Goal: Task Accomplishment & Management: Use online tool/utility

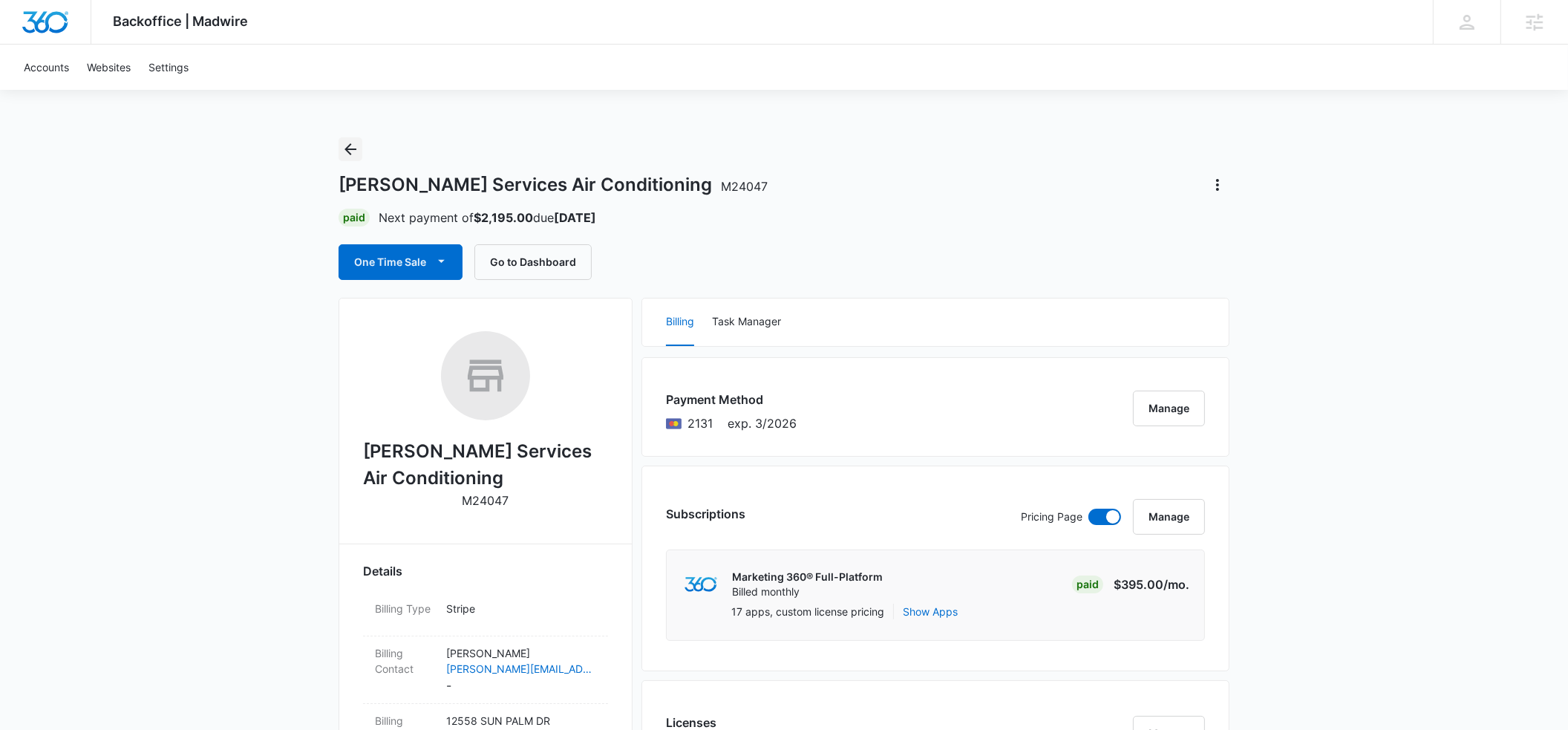
click at [354, 151] on icon "Back" at bounding box center [350, 149] width 18 height 18
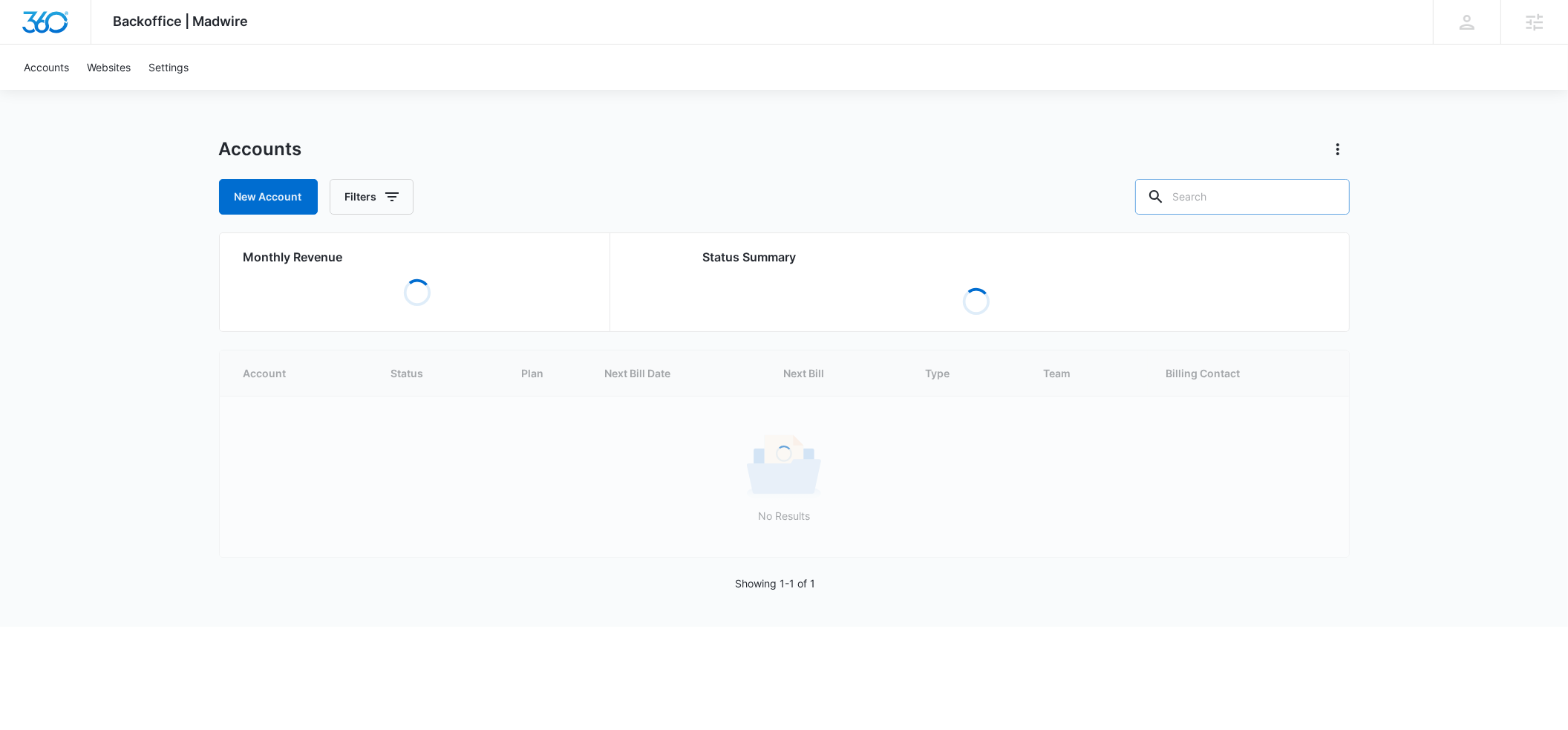
click at [1252, 202] on input "text" at bounding box center [1241, 197] width 214 height 35
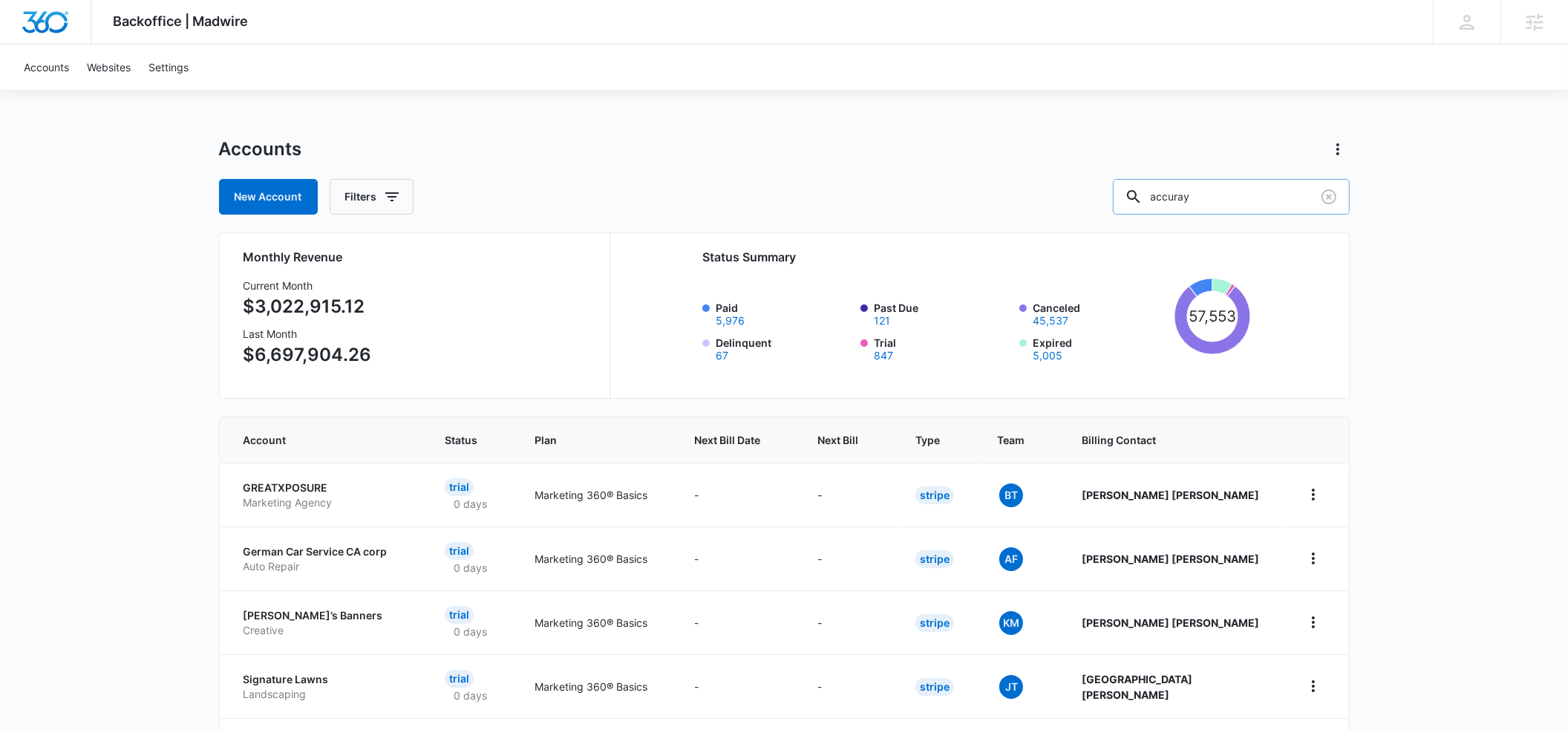
type input "accuray"
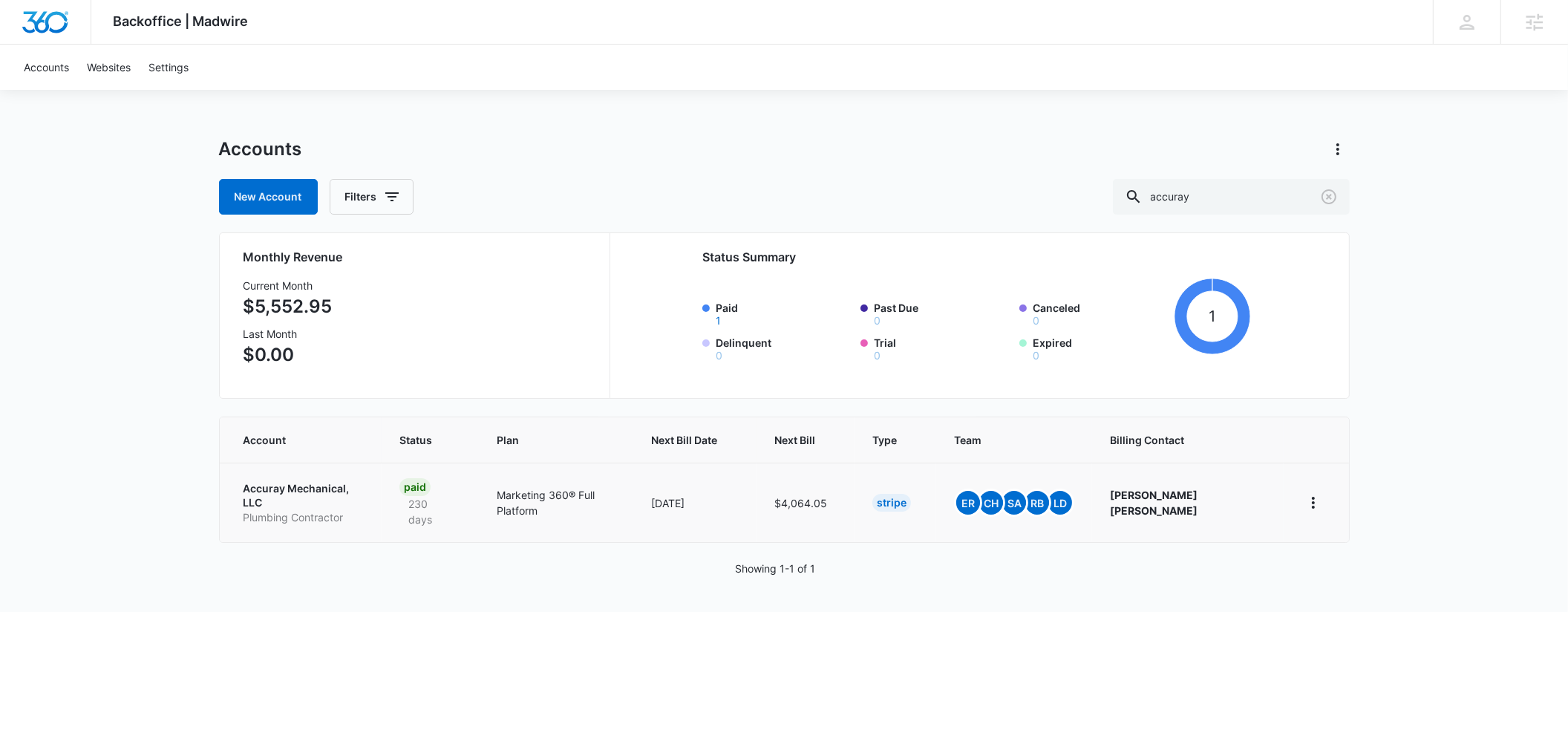
click at [277, 487] on p "Accuray Mechanical, LLC" at bounding box center [304, 495] width 121 height 29
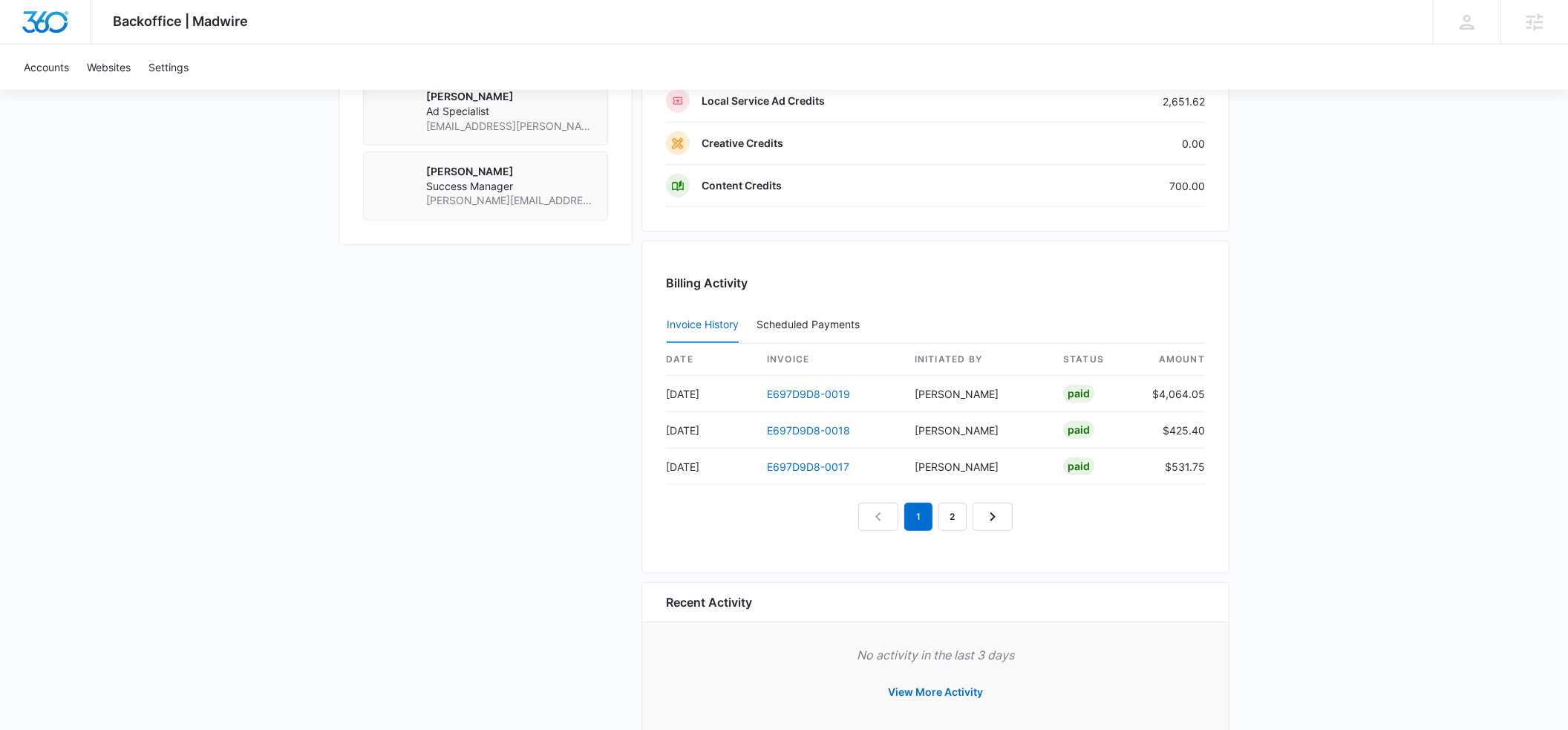
scroll to position [1357, 0]
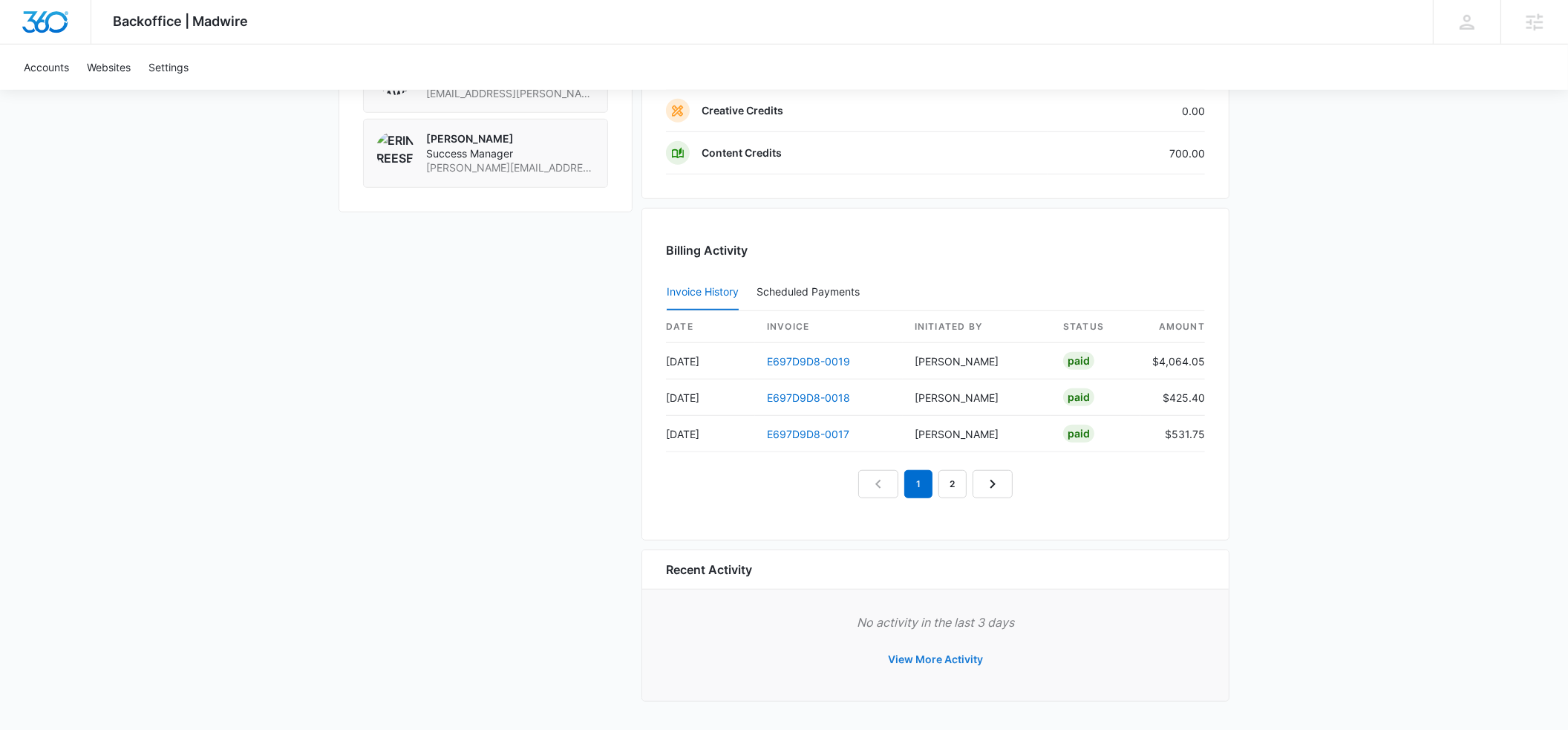
click at [904, 658] on button "View More Activity" at bounding box center [935, 659] width 124 height 35
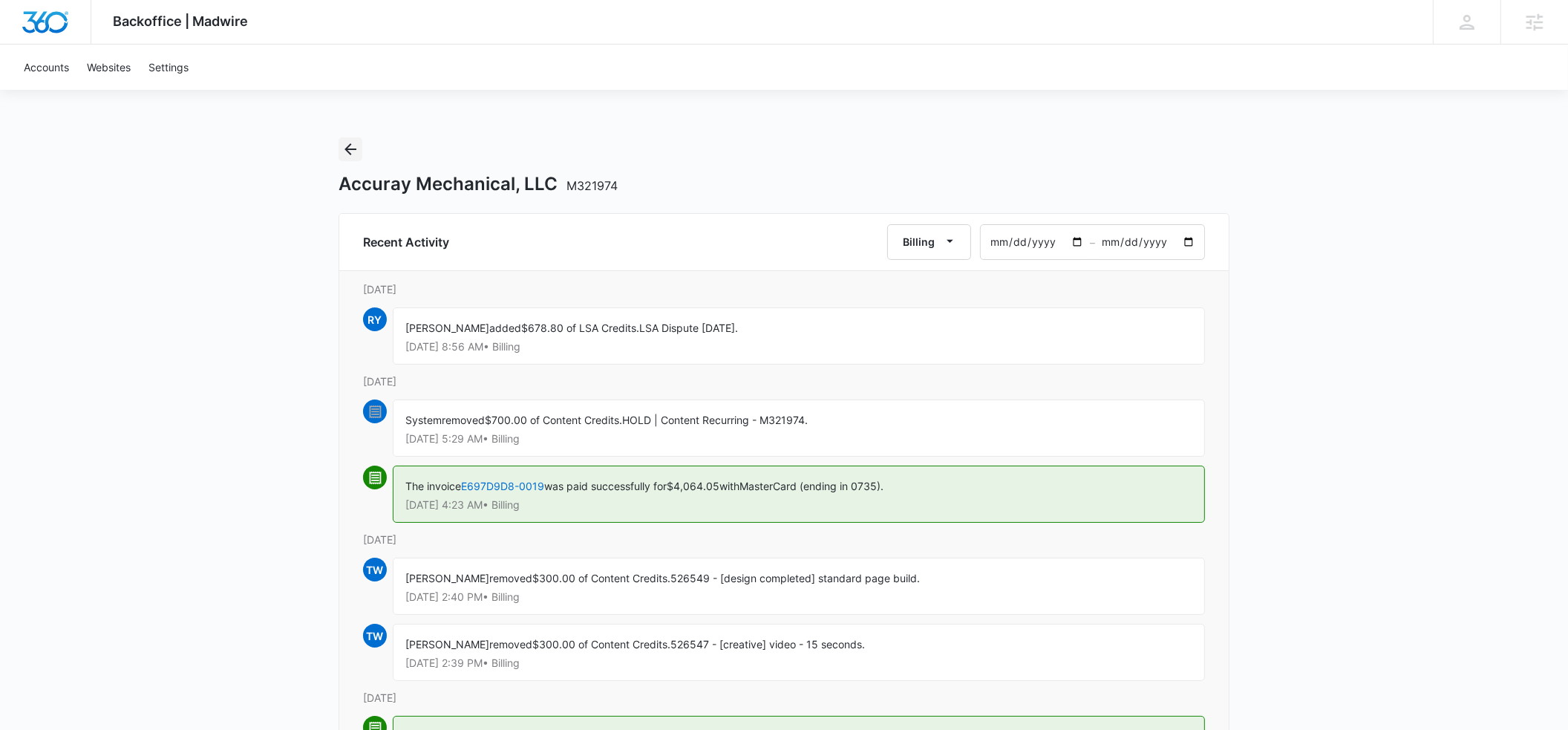
click at [355, 150] on icon "Back" at bounding box center [350, 149] width 18 height 18
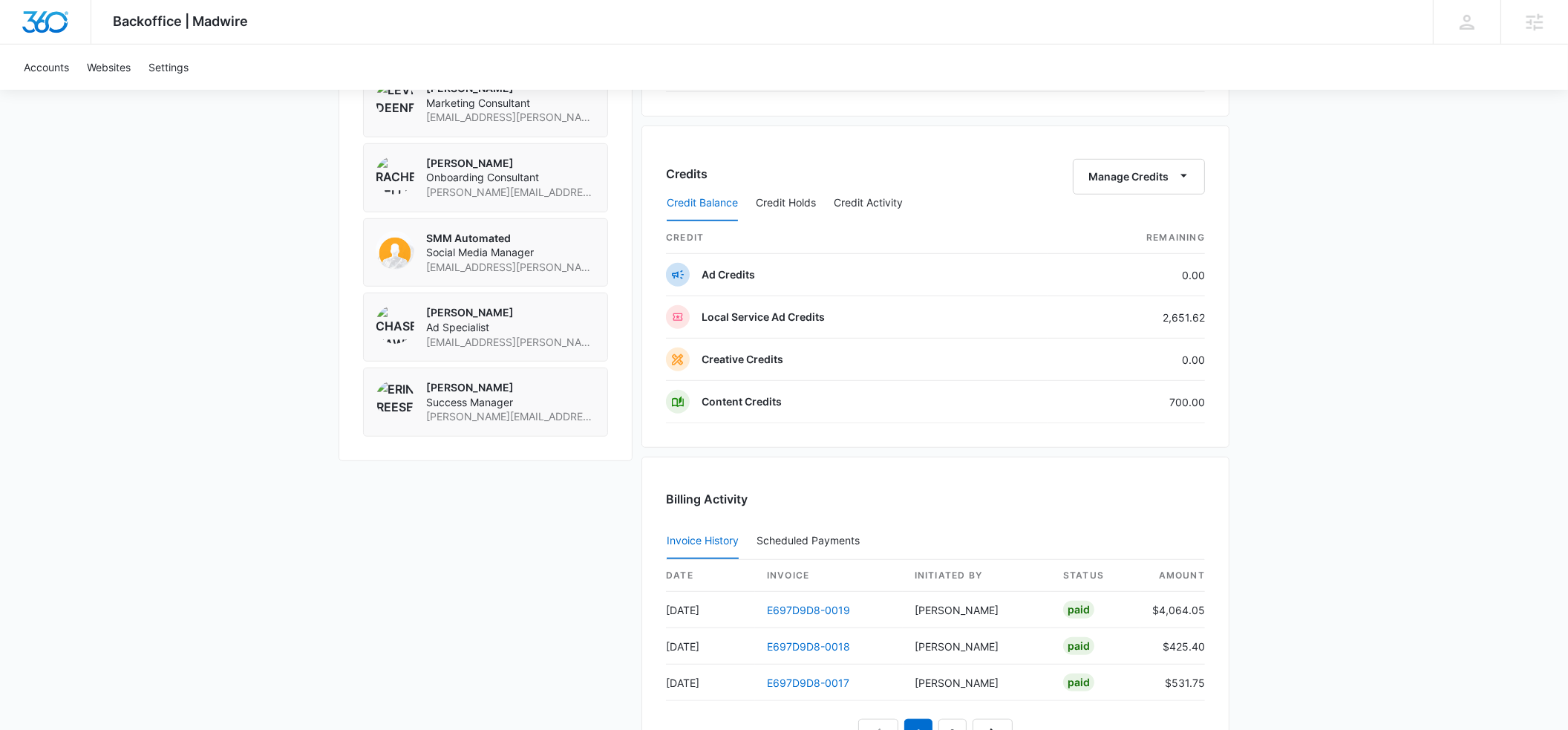
scroll to position [1101, 0]
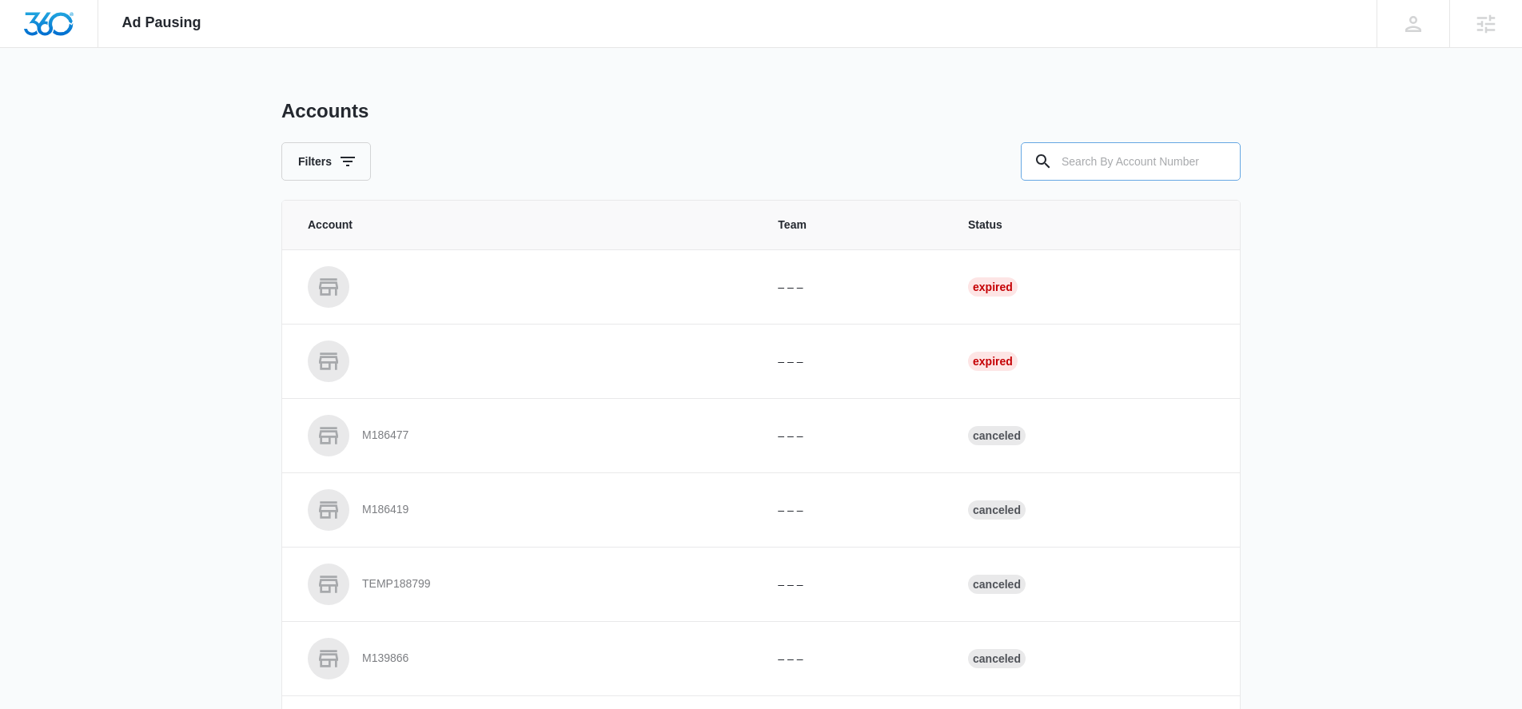
click at [1064, 162] on input "text" at bounding box center [1131, 161] width 220 height 38
type input "M321974"
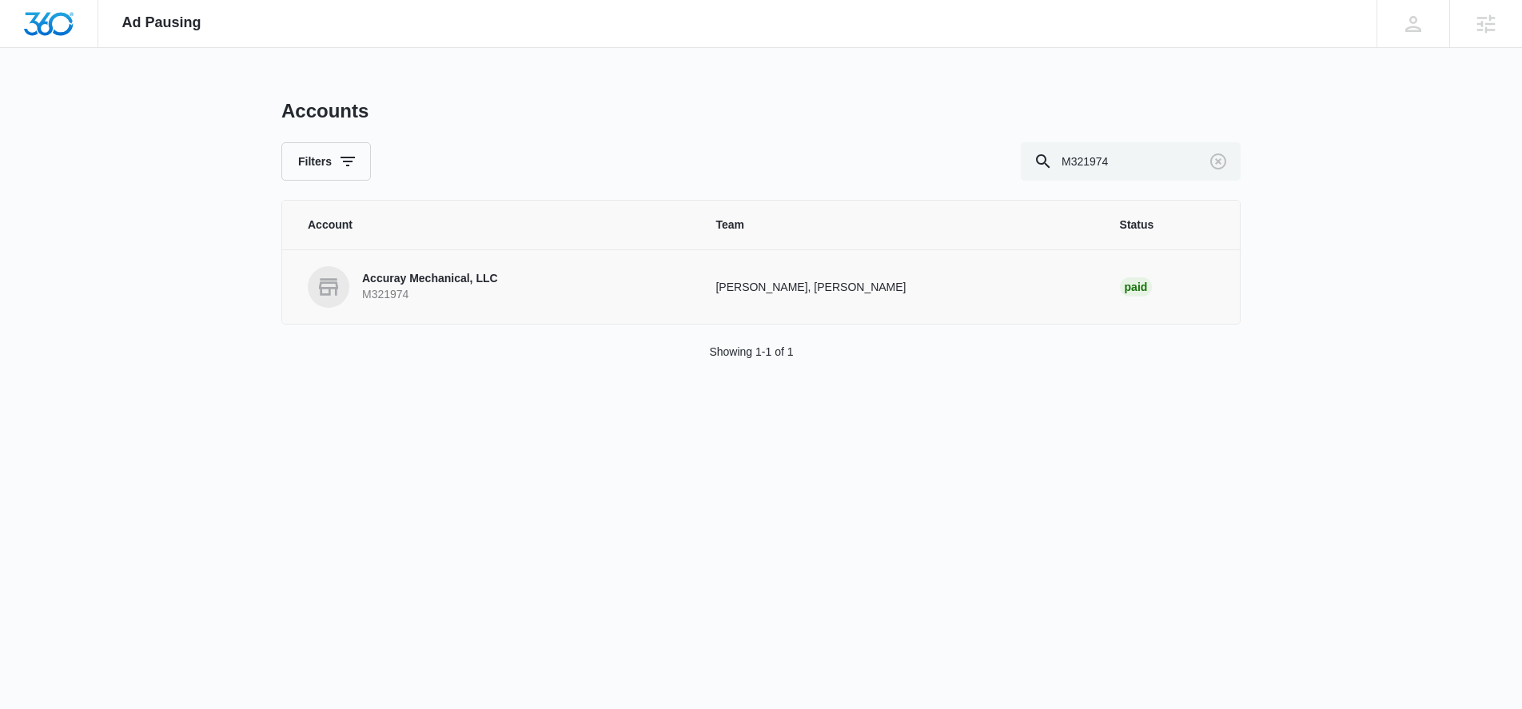
click at [372, 277] on p "Accuray Mechanical, LLC" at bounding box center [430, 279] width 136 height 16
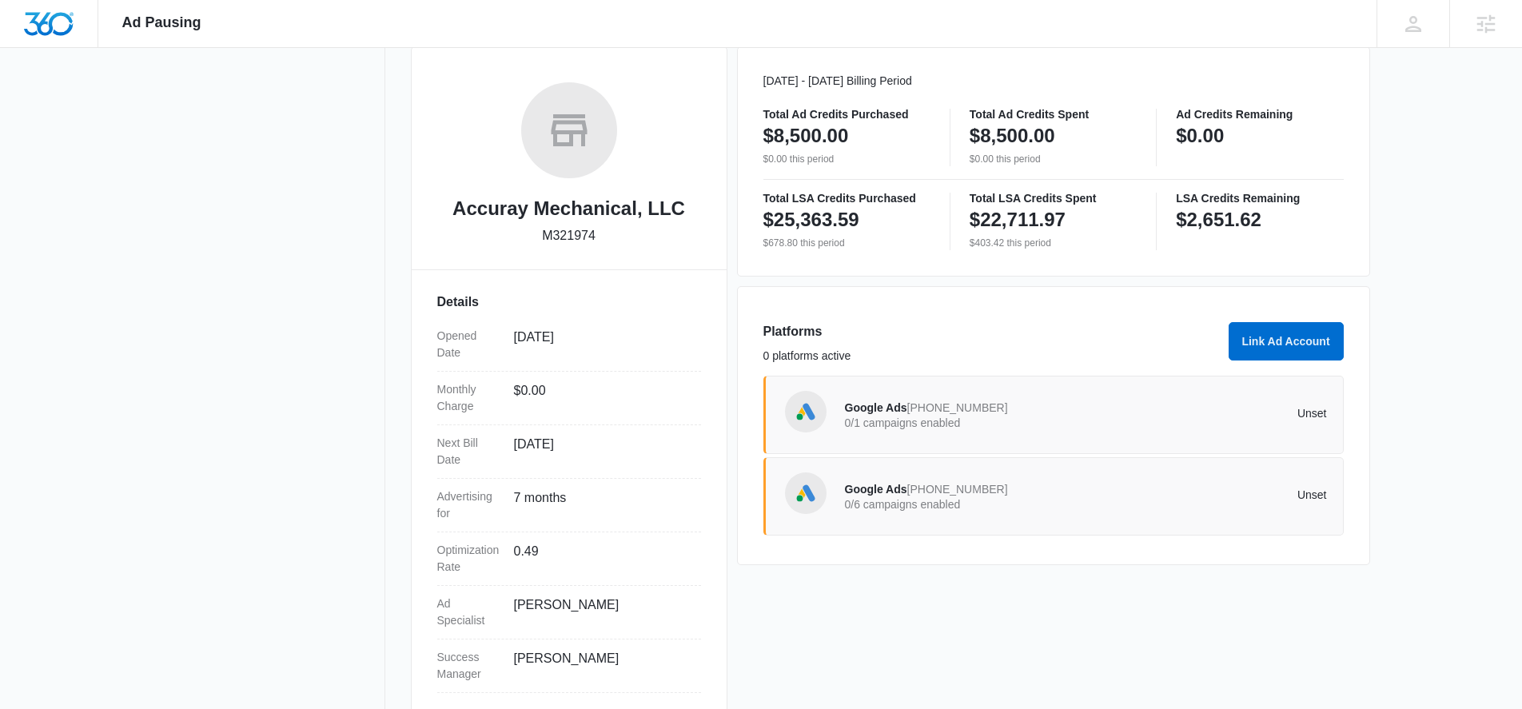
scroll to position [253, 0]
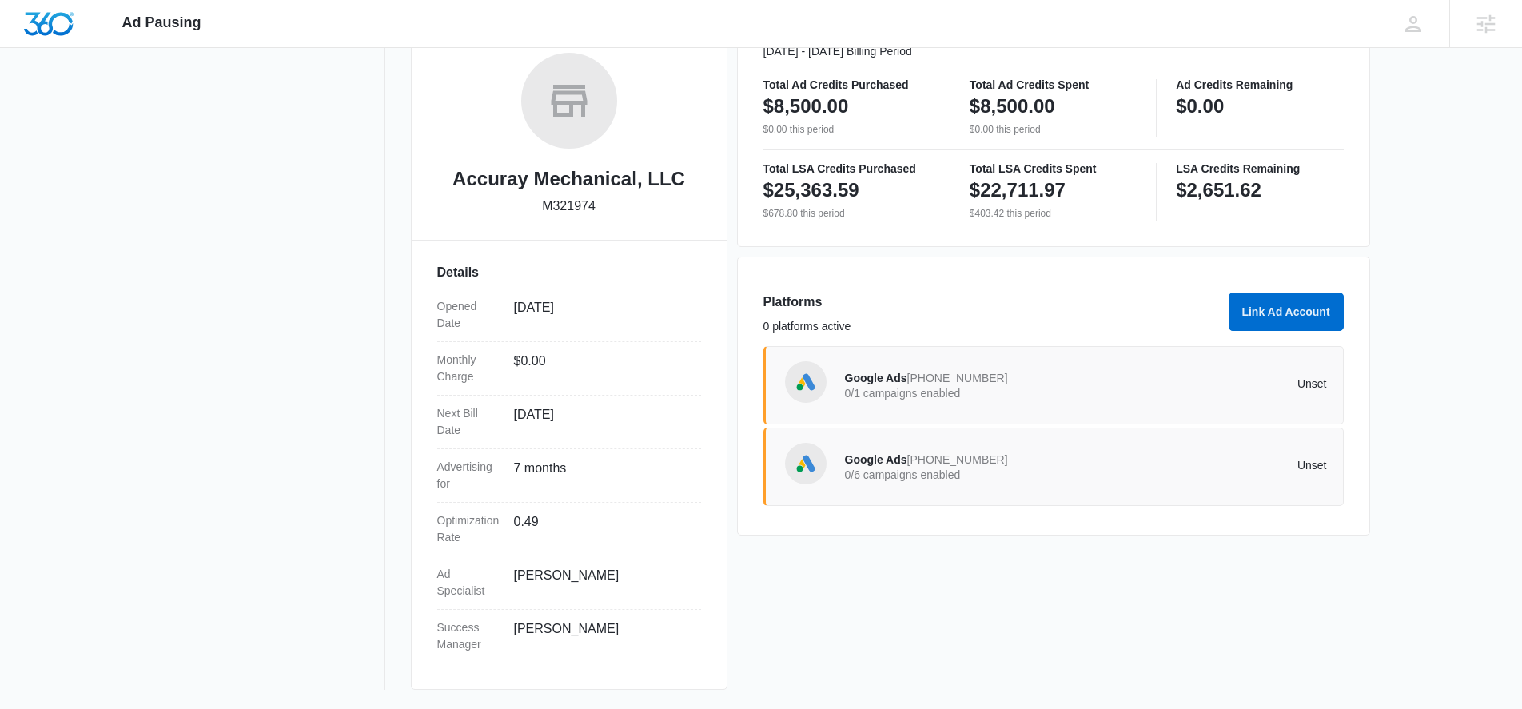
click at [920, 381] on span "816-382-6715" at bounding box center [957, 378] width 101 height 13
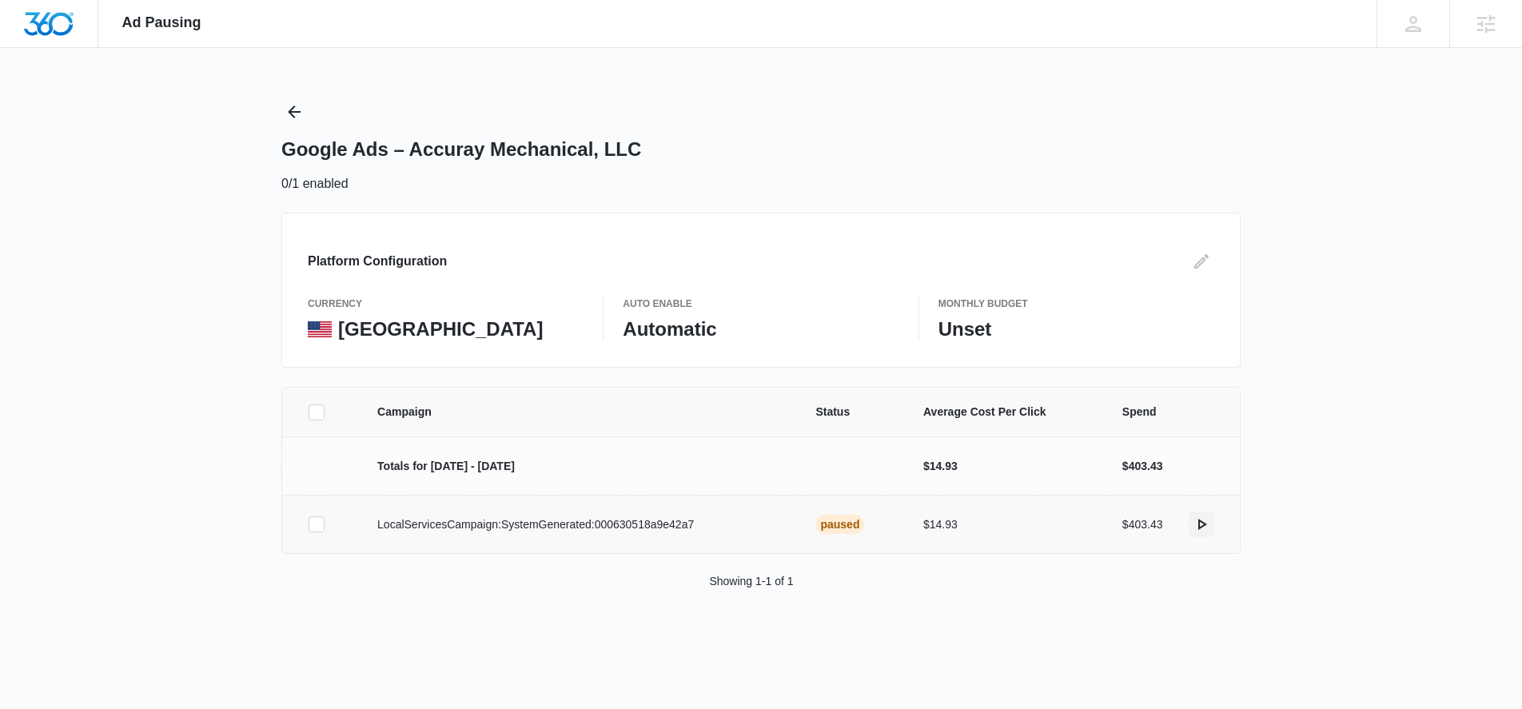
click at [1206, 528] on icon "actions.activate" at bounding box center [1201, 524] width 19 height 19
click at [1202, 260] on icon "Edit" at bounding box center [1201, 261] width 19 height 19
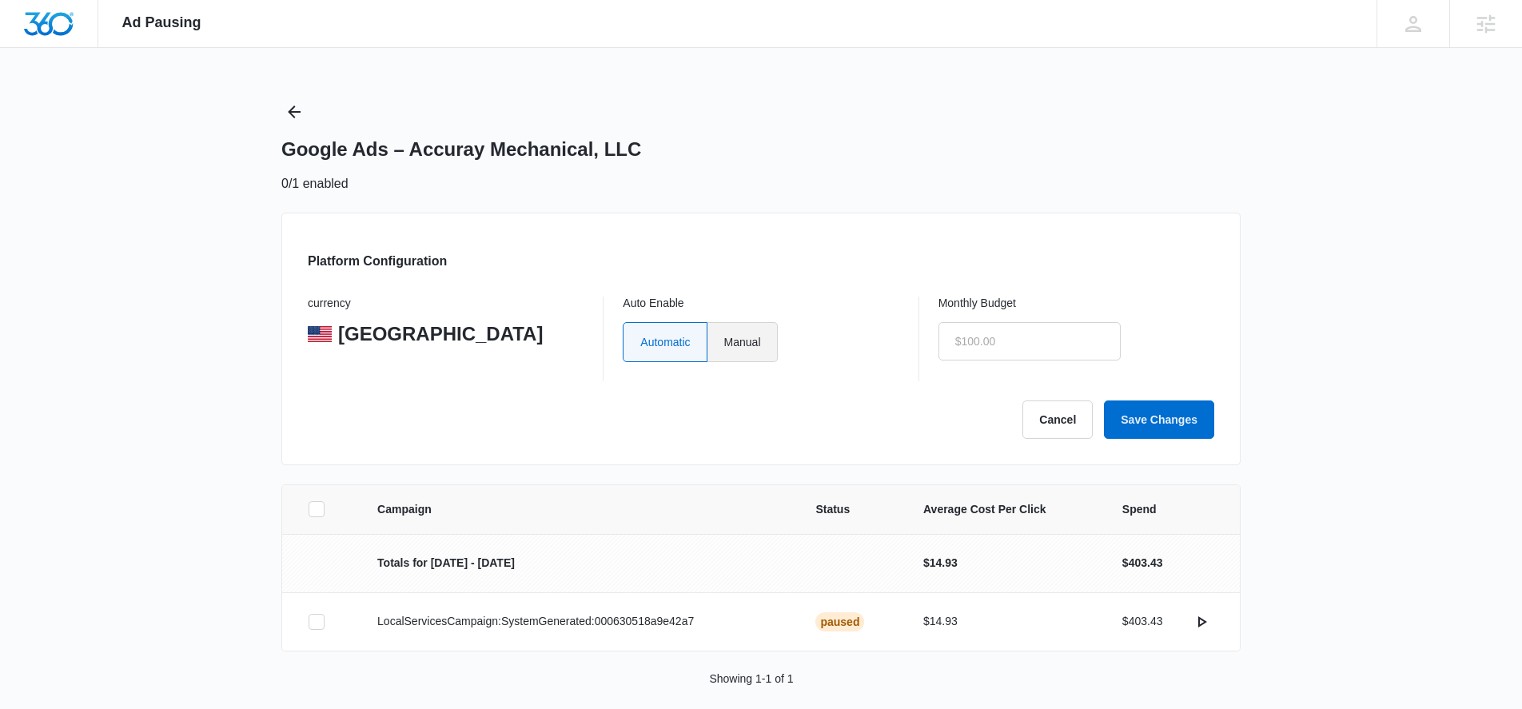
click at [755, 347] on label "Manual" at bounding box center [743, 342] width 70 height 40
click at [724, 342] on input "Manual" at bounding box center [724, 341] width 1 height 1
radio input "true"
click at [674, 346] on label "Automatic" at bounding box center [664, 342] width 83 height 40
click at [640, 342] on input "Automatic" at bounding box center [640, 341] width 1 height 1
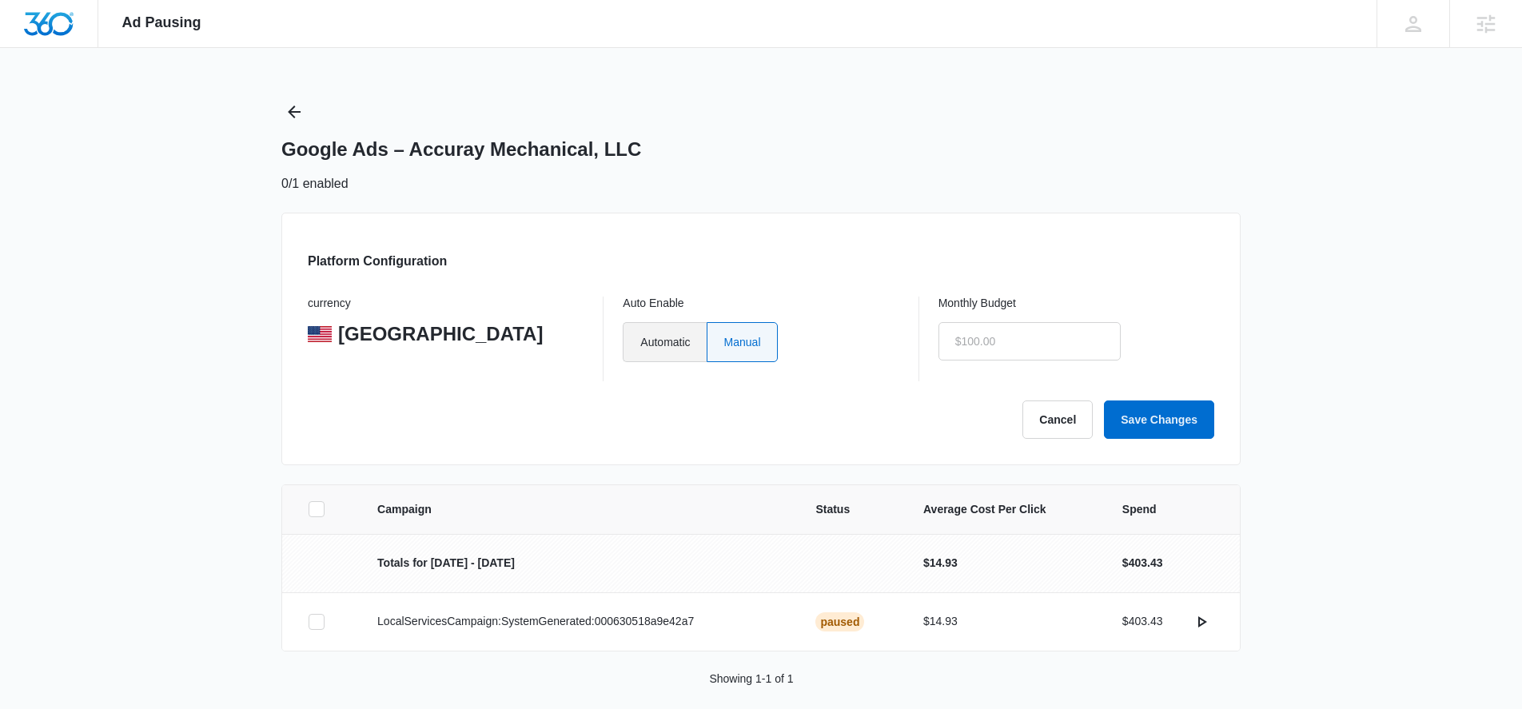
radio input "true"
click at [1151, 418] on button "Save Changes" at bounding box center [1159, 420] width 110 height 38
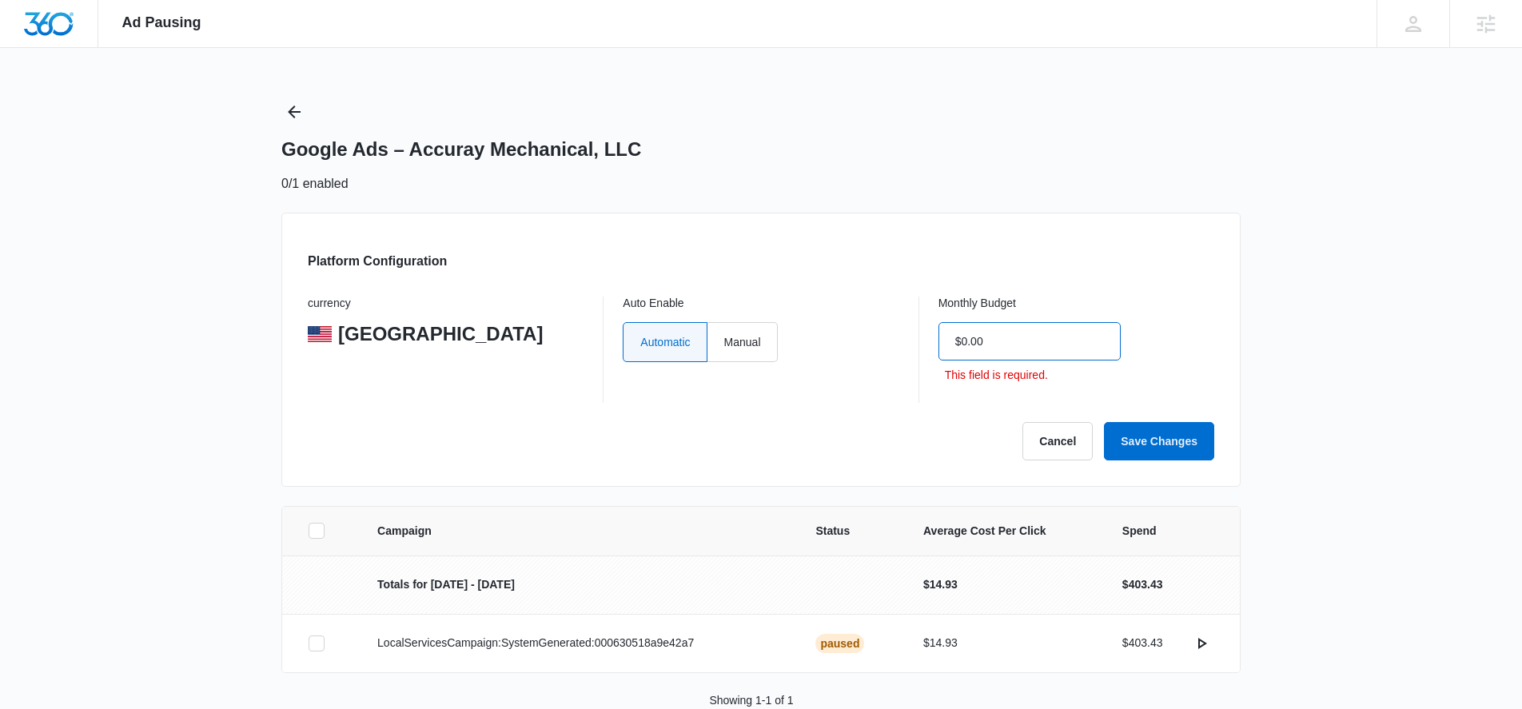
drag, startPoint x: 1002, startPoint y: 345, endPoint x: 938, endPoint y: 344, distance: 64.0
click at [939, 344] on input "$0.00" at bounding box center [1030, 341] width 182 height 38
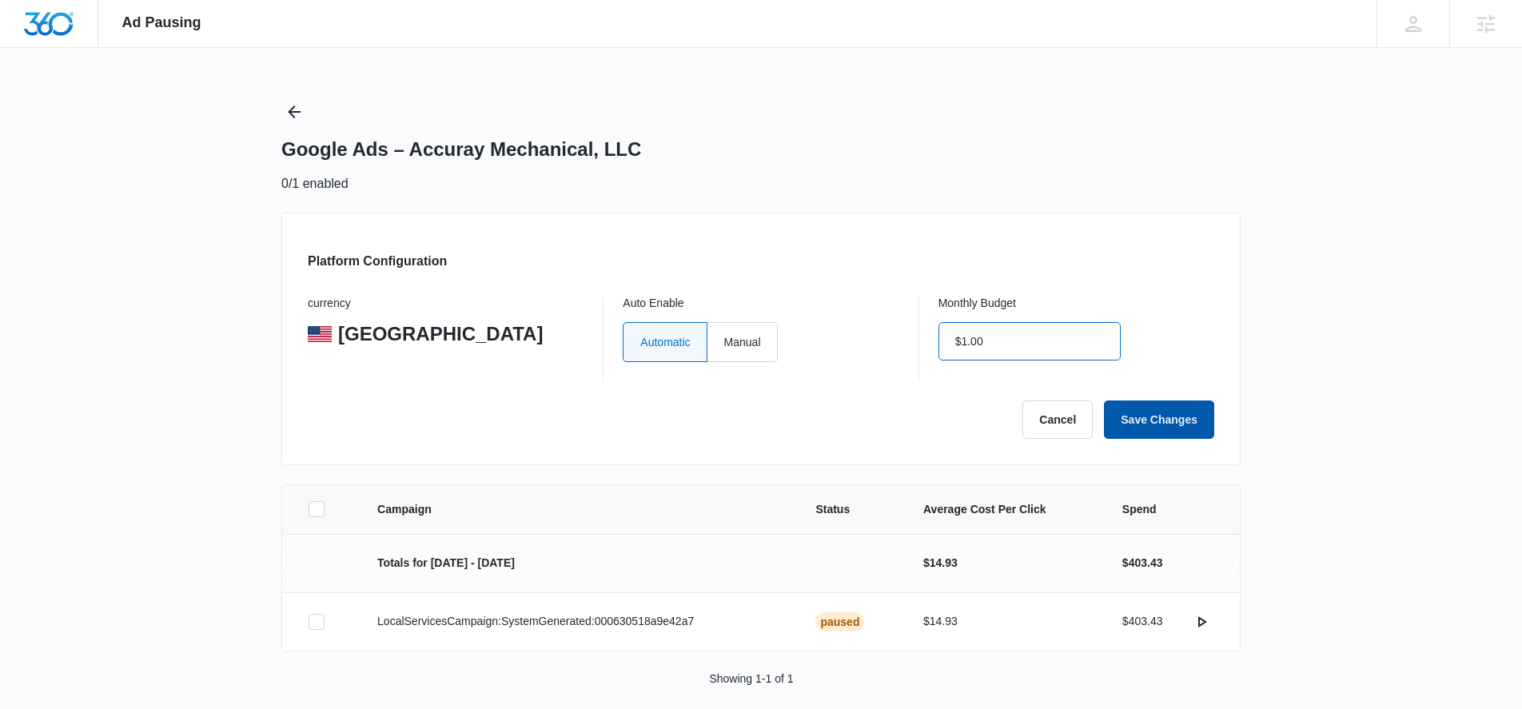
type input "$1.00"
click at [1182, 421] on button "Save Changes" at bounding box center [1159, 420] width 110 height 38
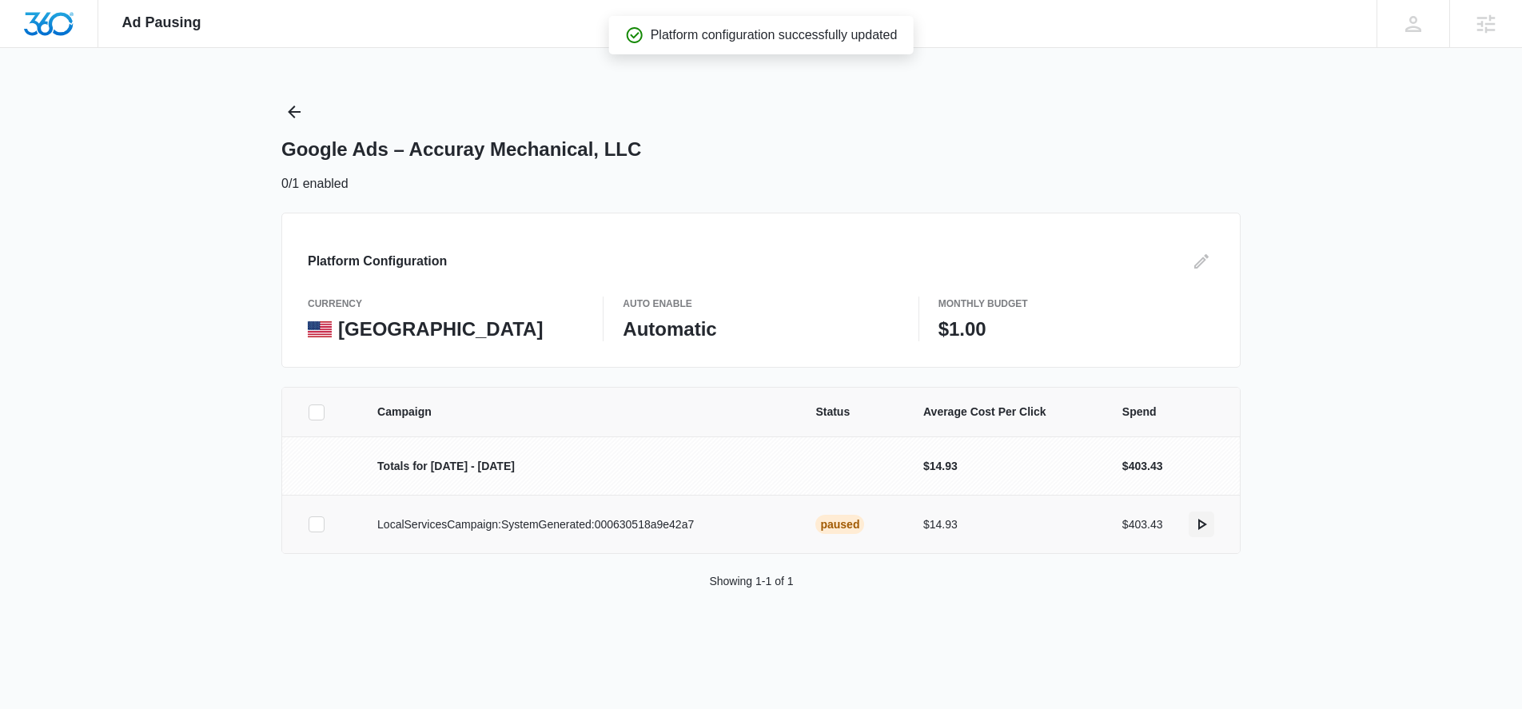
click at [1201, 525] on icon "actions.activate" at bounding box center [1201, 524] width 19 height 19
click at [293, 110] on icon "Back" at bounding box center [294, 111] width 19 height 19
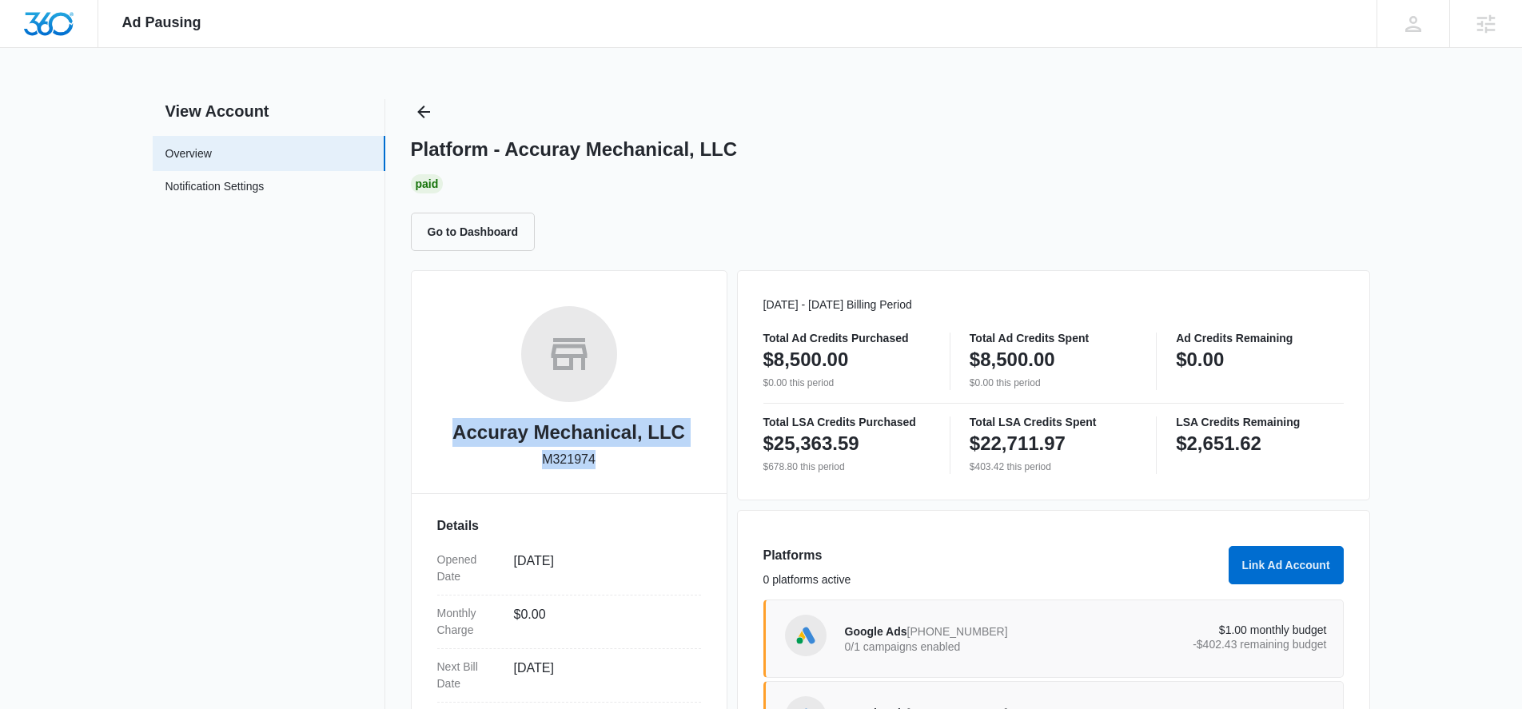
drag, startPoint x: 453, startPoint y: 432, endPoint x: 598, endPoint y: 458, distance: 147.9
click at [599, 458] on div "Accuray Mechanical, LLC M321974" at bounding box center [569, 393] width 264 height 174
copy div "Accuray Mechanical, LLC M321974"
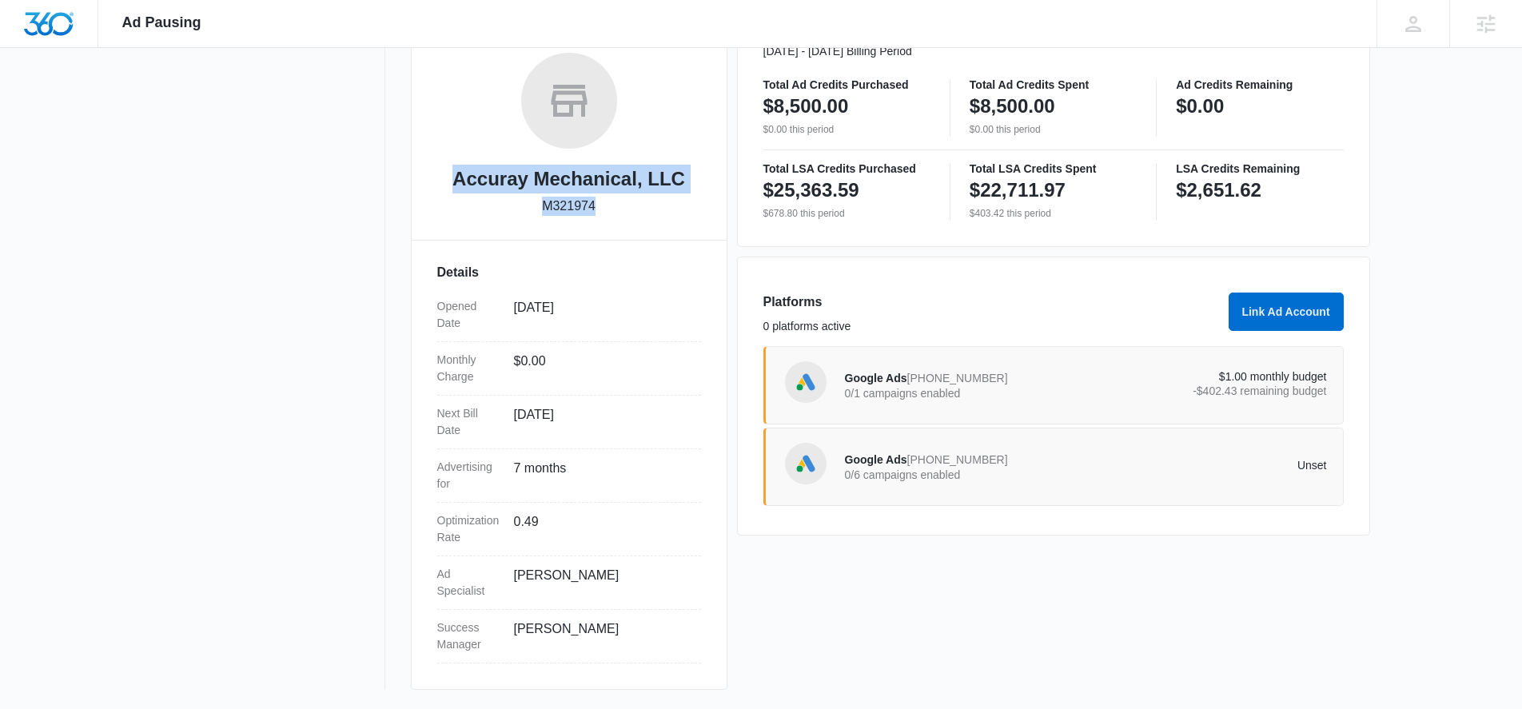
click at [1212, 381] on p "$1.00 monthly budget" at bounding box center [1206, 376] width 241 height 11
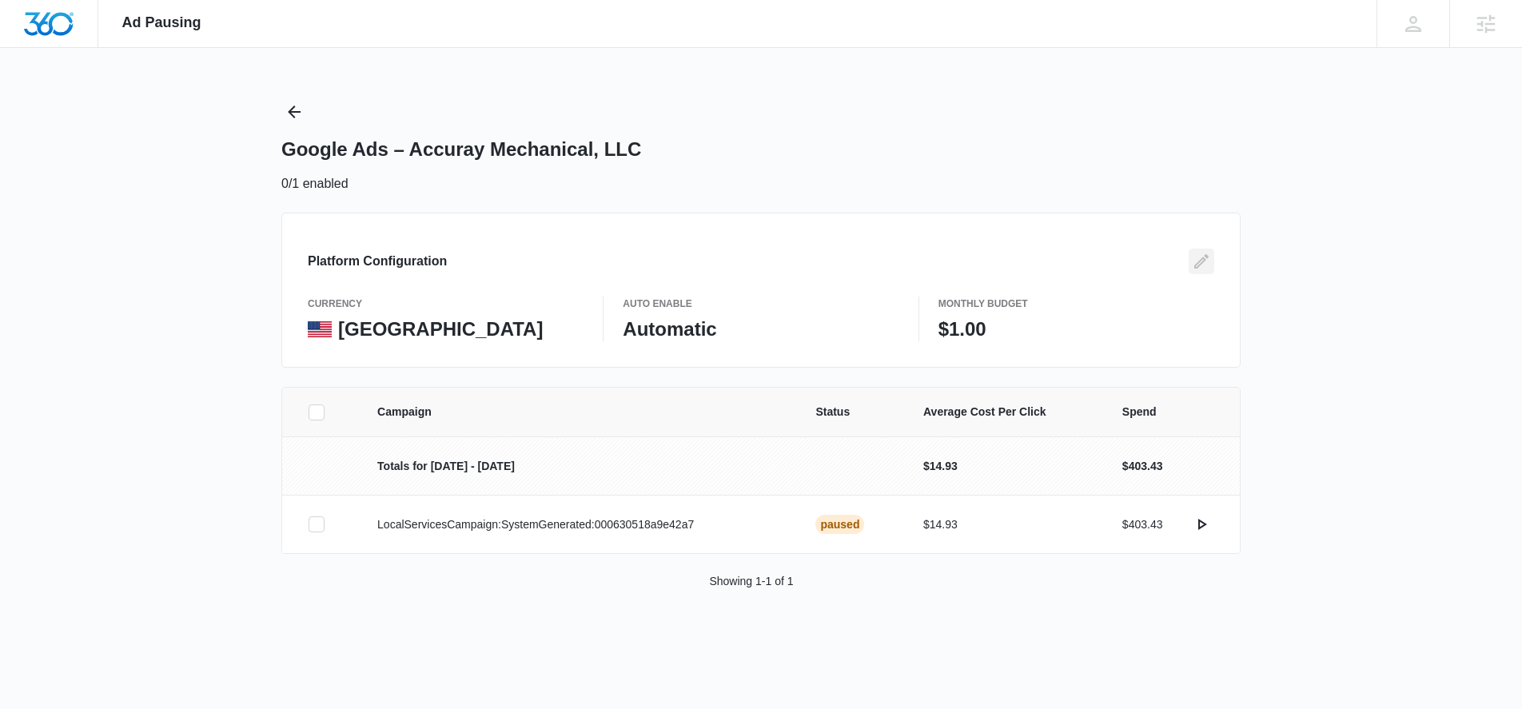
click at [1201, 265] on icon "Edit" at bounding box center [1201, 261] width 19 height 19
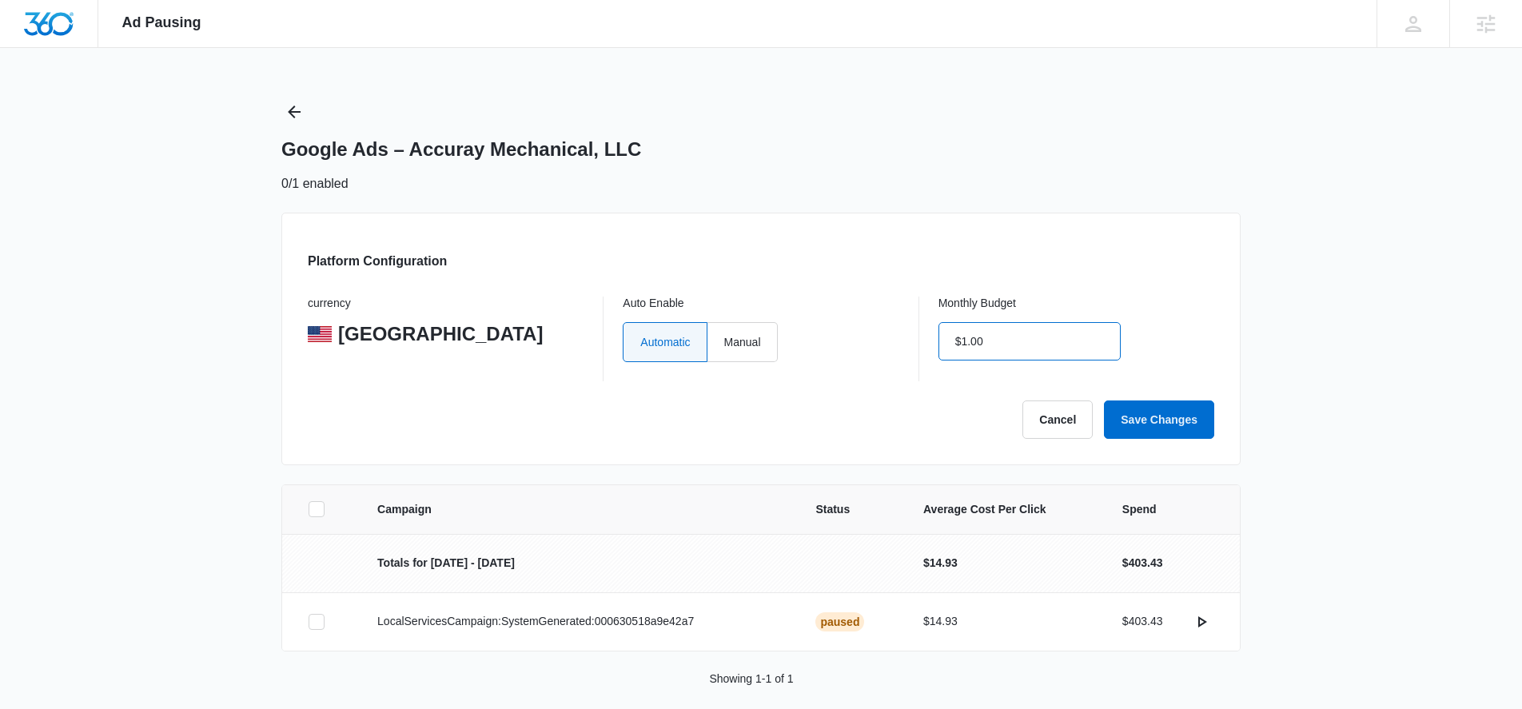
drag, startPoint x: 990, startPoint y: 338, endPoint x: 937, endPoint y: 334, distance: 52.9
click at [939, 334] on div "$1.00" at bounding box center [1030, 341] width 182 height 38
type input "$0.00"
click at [636, 331] on label "Automatic" at bounding box center [665, 342] width 84 height 40
click at [640, 341] on input "Automatic" at bounding box center [640, 341] width 1 height 1
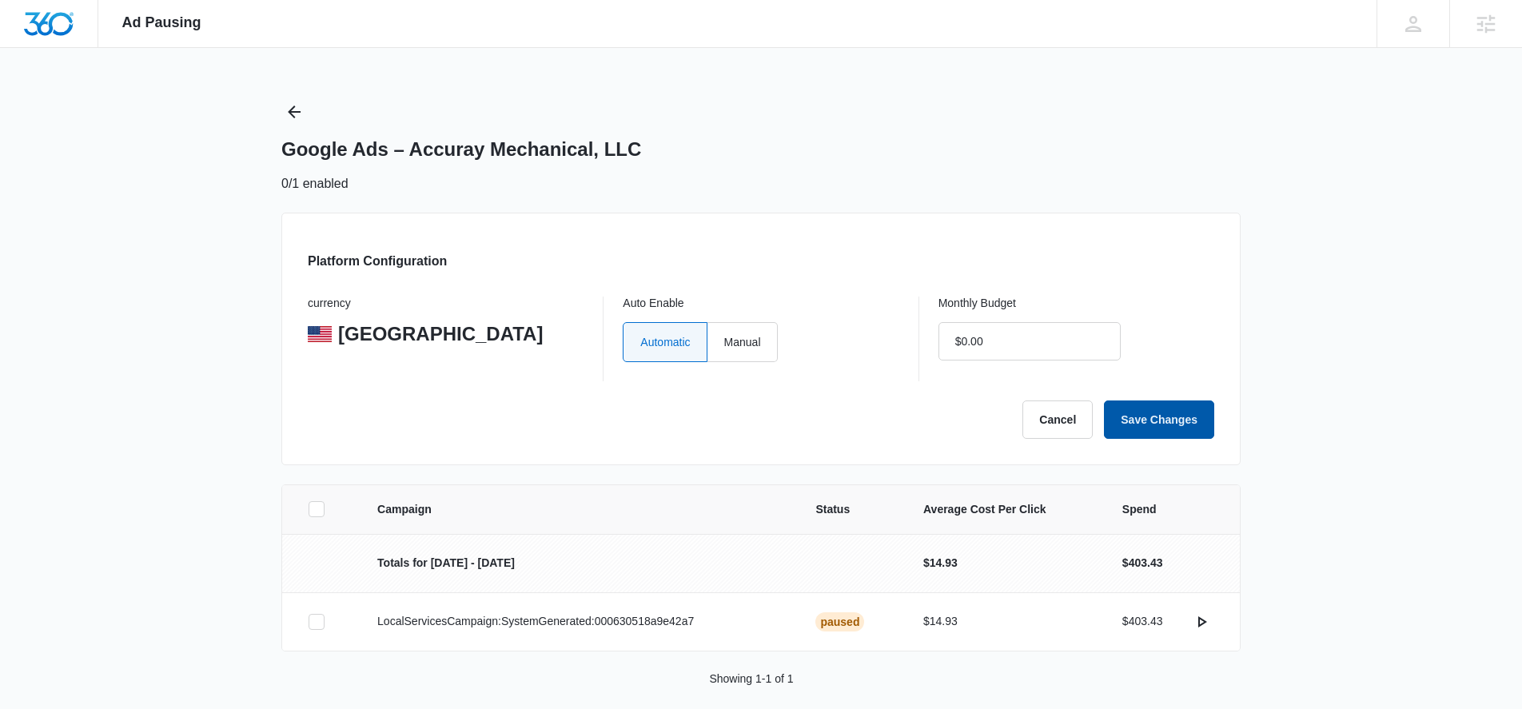
click at [1143, 421] on button "Save Changes" at bounding box center [1159, 420] width 110 height 38
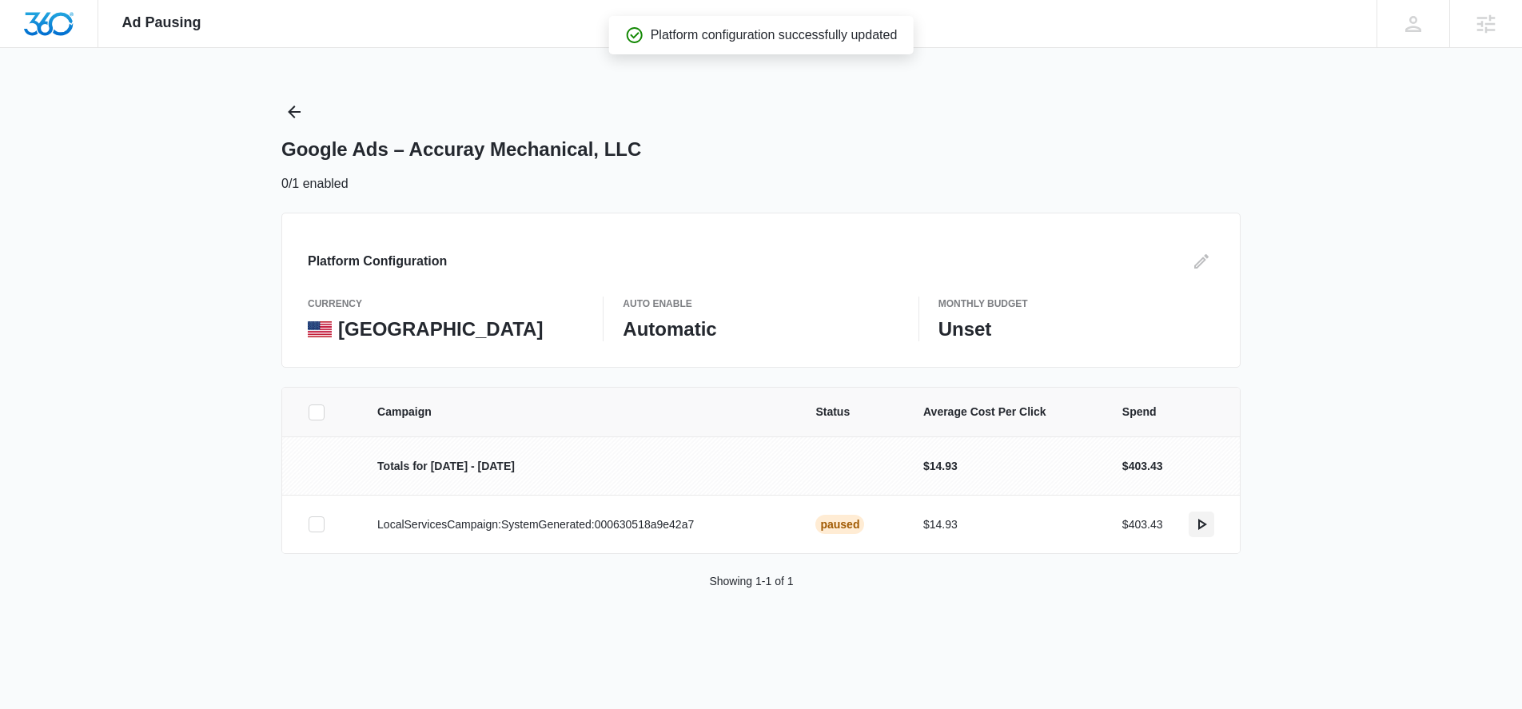
click at [1199, 523] on icon "actions.activate" at bounding box center [1202, 524] width 9 height 11
click at [298, 115] on icon "Back" at bounding box center [294, 111] width 19 height 19
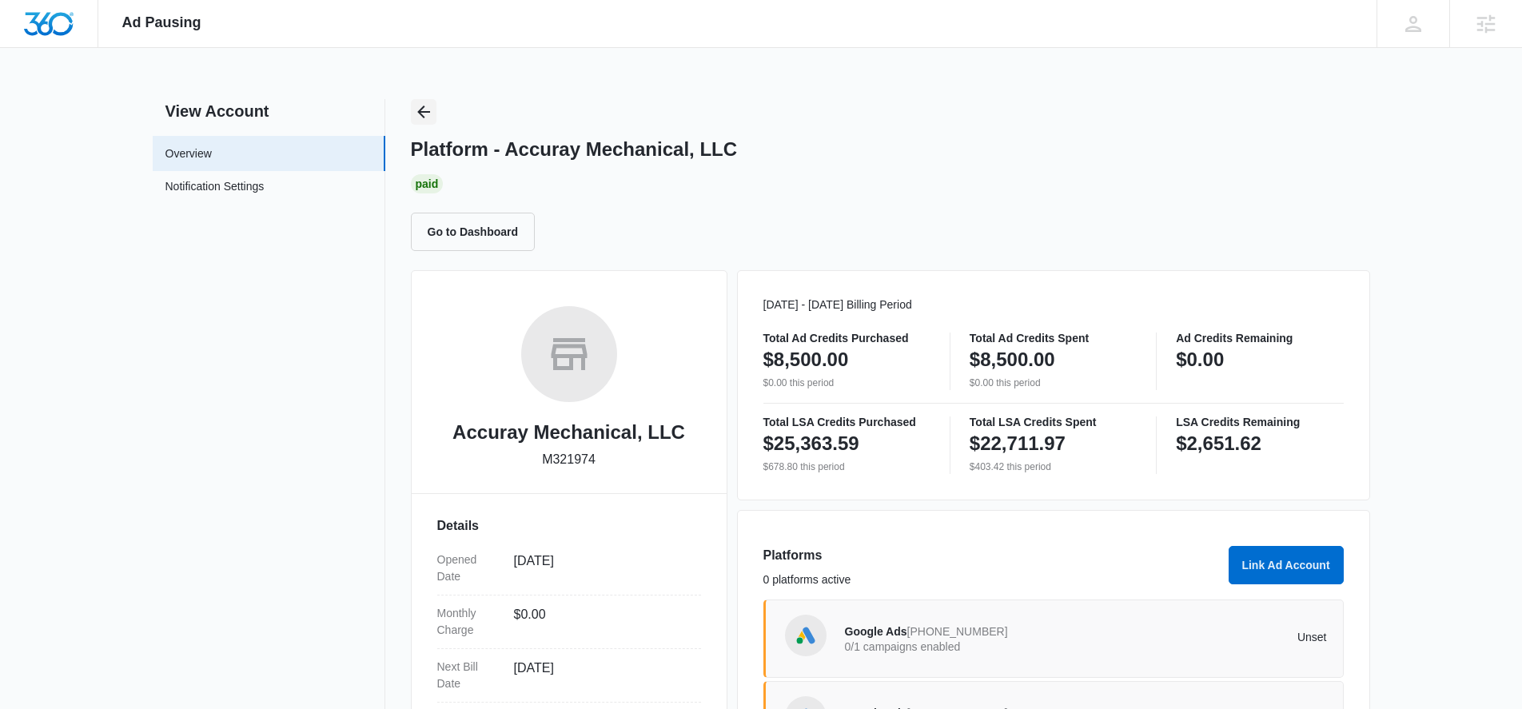
click at [427, 107] on icon "Back" at bounding box center [423, 111] width 19 height 19
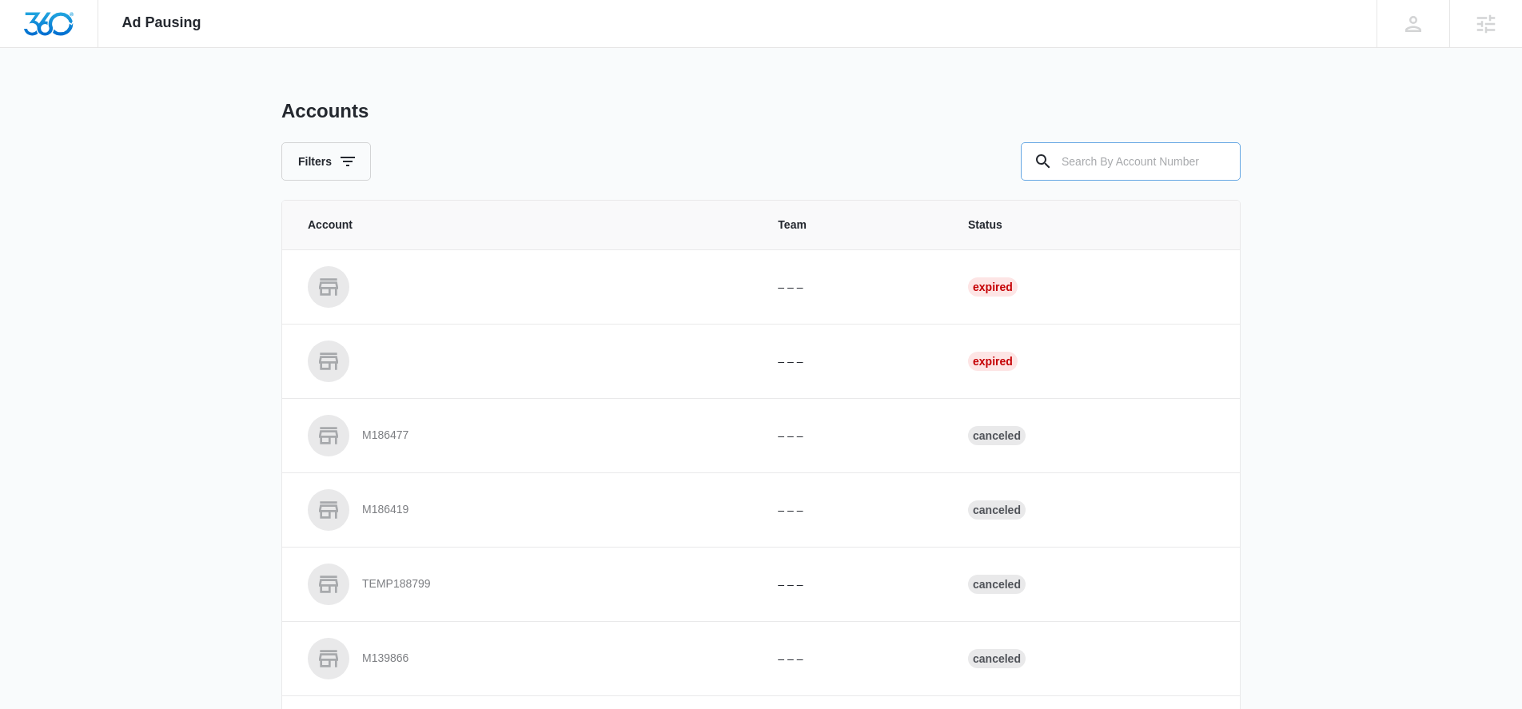
click at [1062, 162] on input "text" at bounding box center [1131, 161] width 220 height 38
